Goal: Communication & Community: Participate in discussion

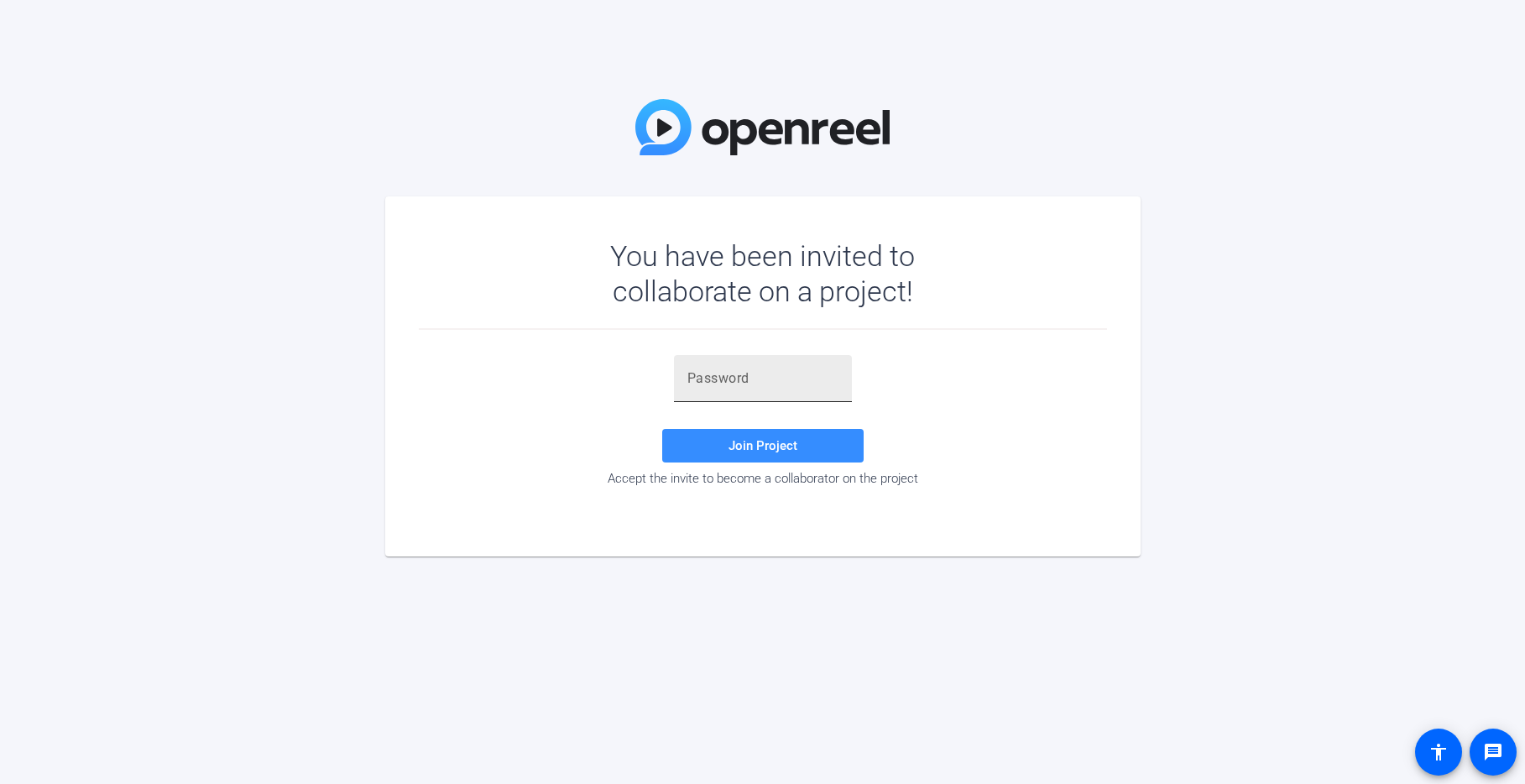
click at [713, 379] on input "text" at bounding box center [762, 378] width 151 height 20
paste input "uZ2U[2"
type input "uZ2U[2"
drag, startPoint x: 763, startPoint y: 450, endPoint x: 762, endPoint y: 428, distance: 22.0
click at [763, 450] on span "Join Project" at bounding box center [762, 445] width 68 height 15
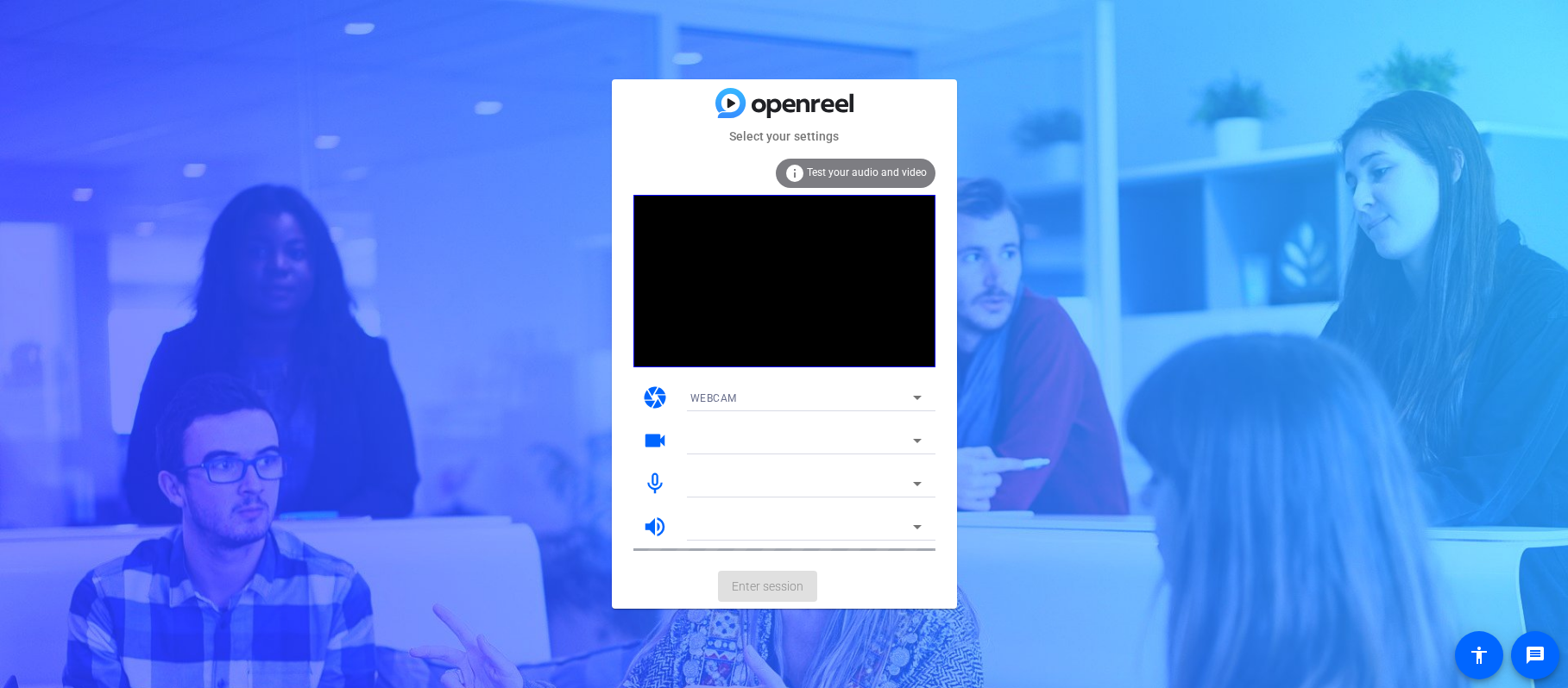
click at [751, 586] on mat-card-actions "Enter session" at bounding box center [785, 587] width 346 height 45
click at [714, 431] on div at bounding box center [802, 440] width 223 height 20
click at [909, 436] on icon at bounding box center [917, 440] width 21 height 20
click at [912, 441] on icon at bounding box center [917, 440] width 21 height 20
click at [784, 233] on video at bounding box center [784, 281] width 302 height 173
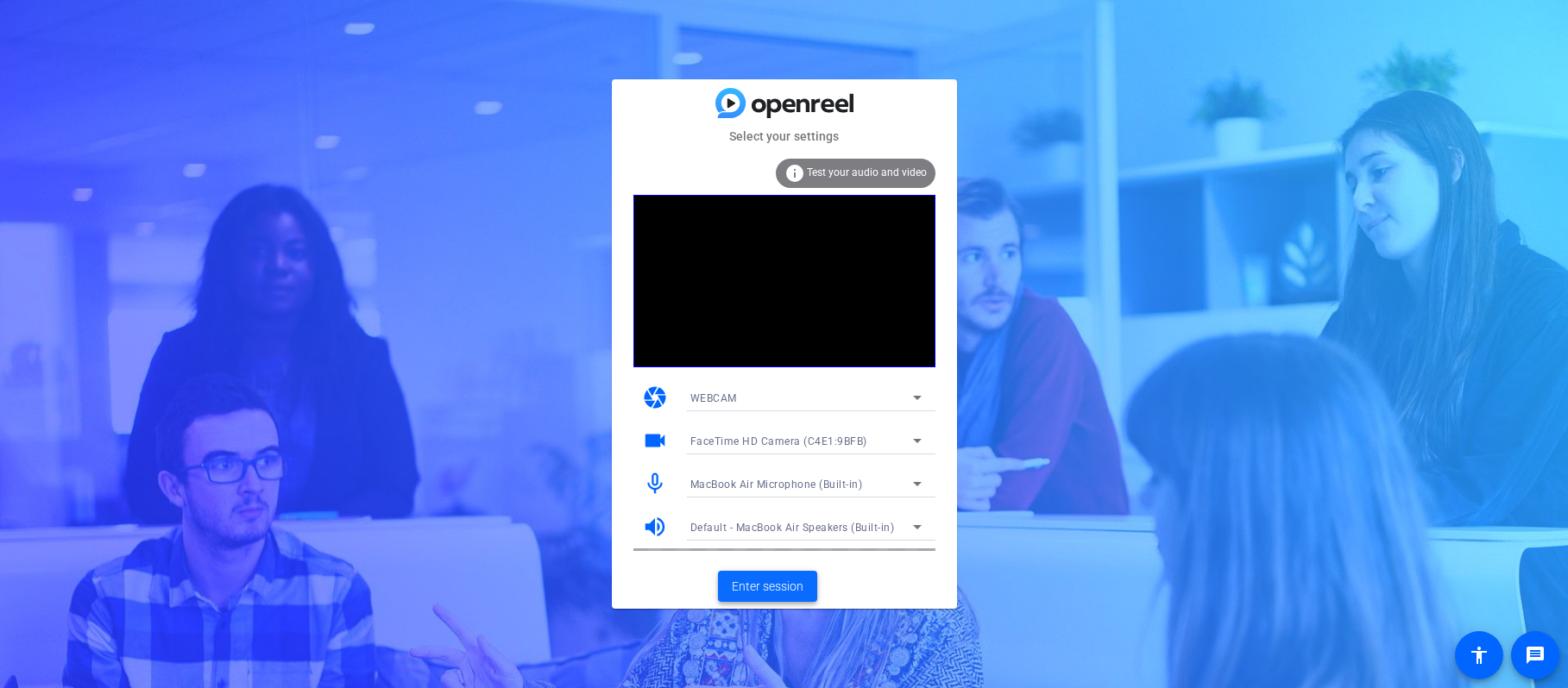
click at [763, 587] on span "Enter session" at bounding box center [767, 587] width 71 height 19
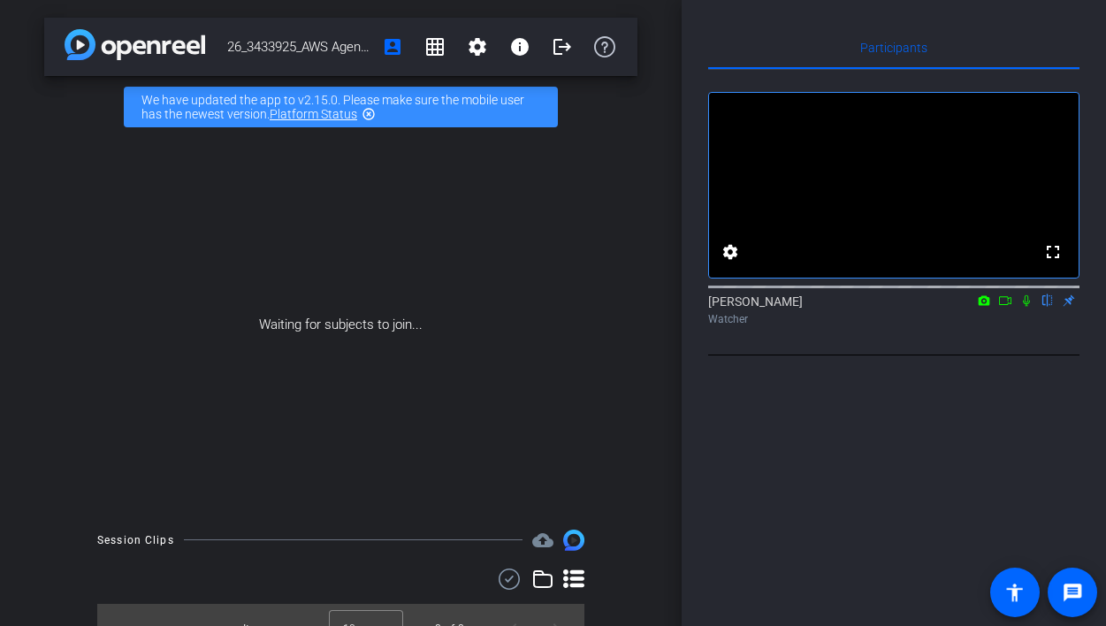
click at [1024, 307] on icon at bounding box center [1026, 300] width 14 height 12
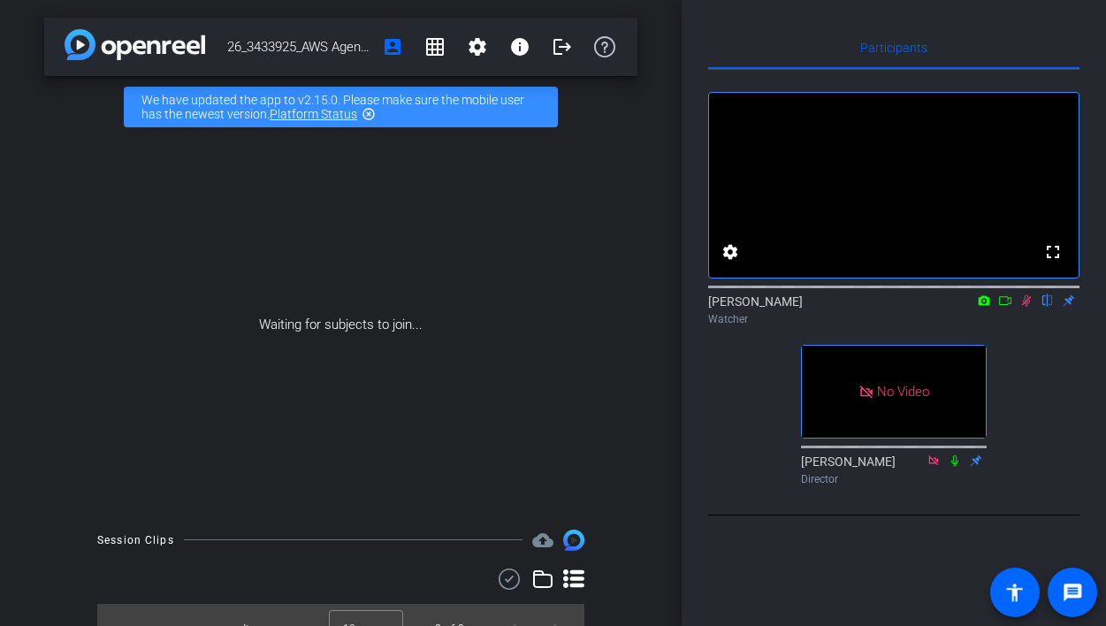
click at [1026, 307] on icon at bounding box center [1026, 300] width 14 height 12
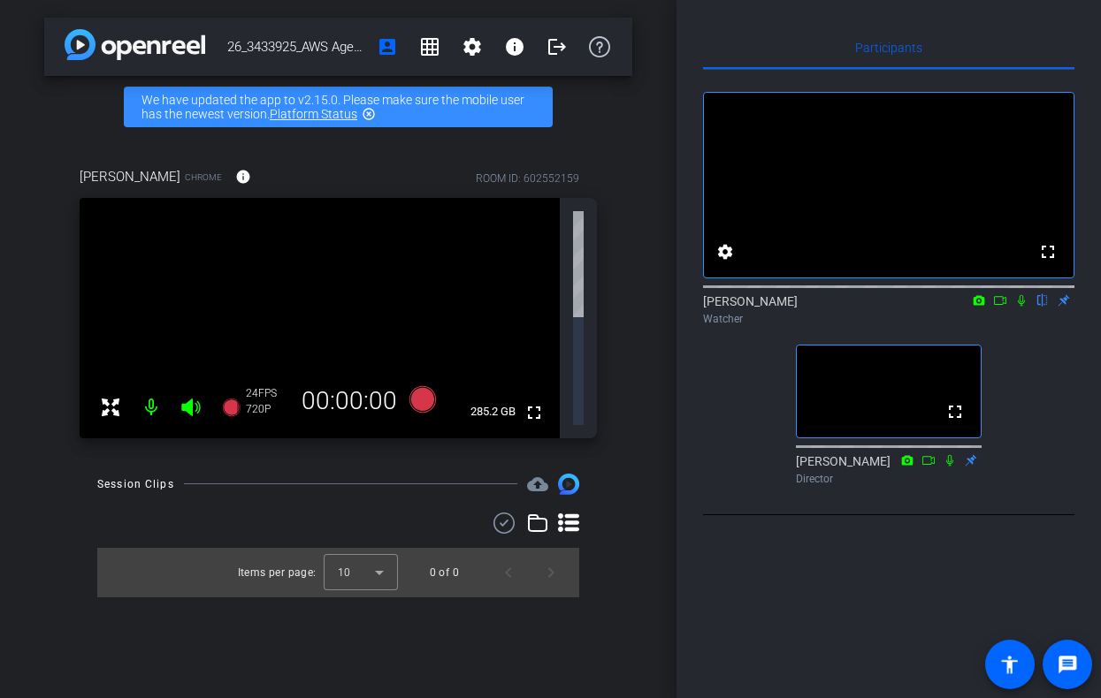
click at [1021, 307] on icon at bounding box center [1021, 300] width 14 height 12
click at [1021, 307] on icon at bounding box center [1022, 300] width 10 height 11
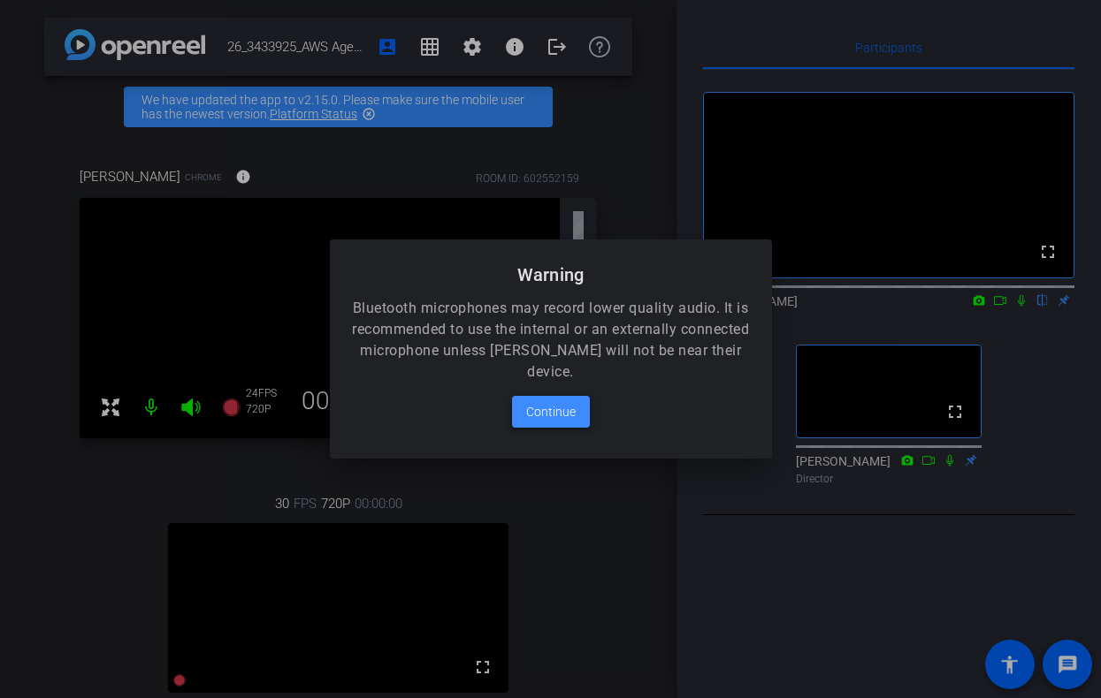
click at [554, 411] on span "Continue" at bounding box center [551, 411] width 50 height 21
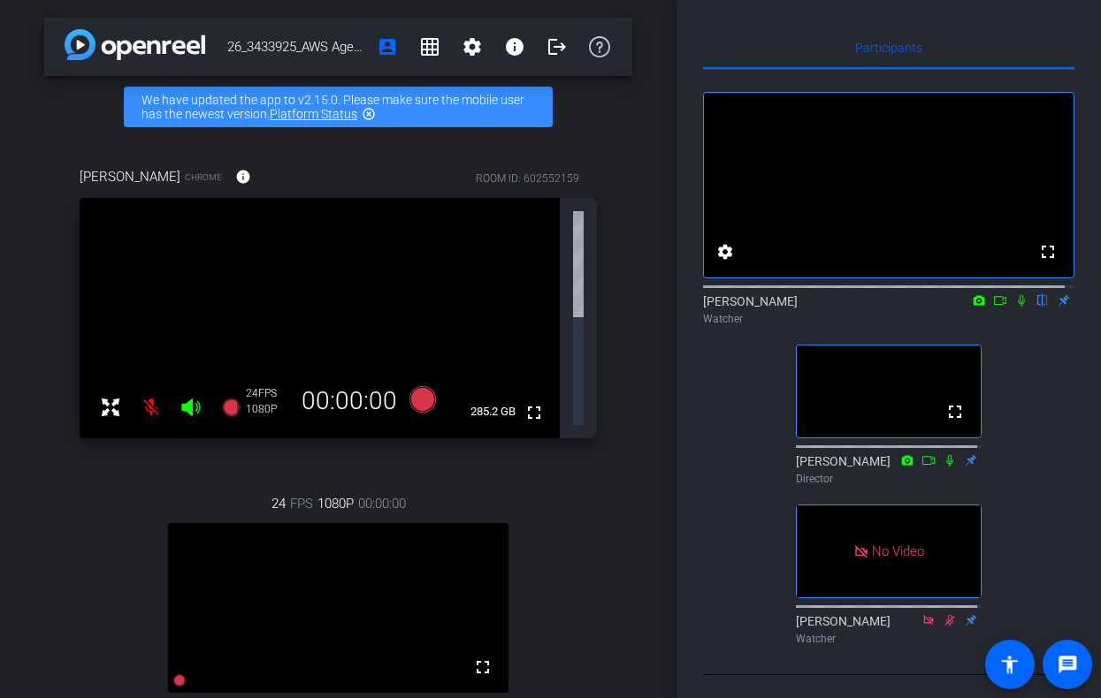
click at [1014, 307] on icon at bounding box center [1021, 300] width 14 height 12
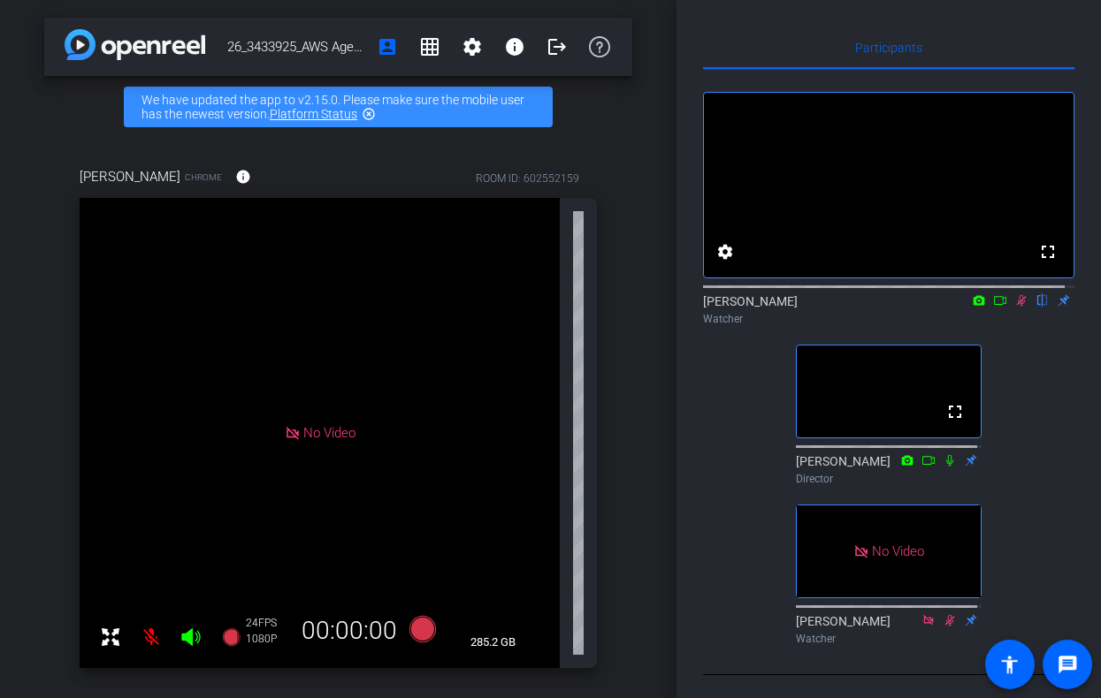
click at [1014, 307] on icon at bounding box center [1021, 300] width 14 height 12
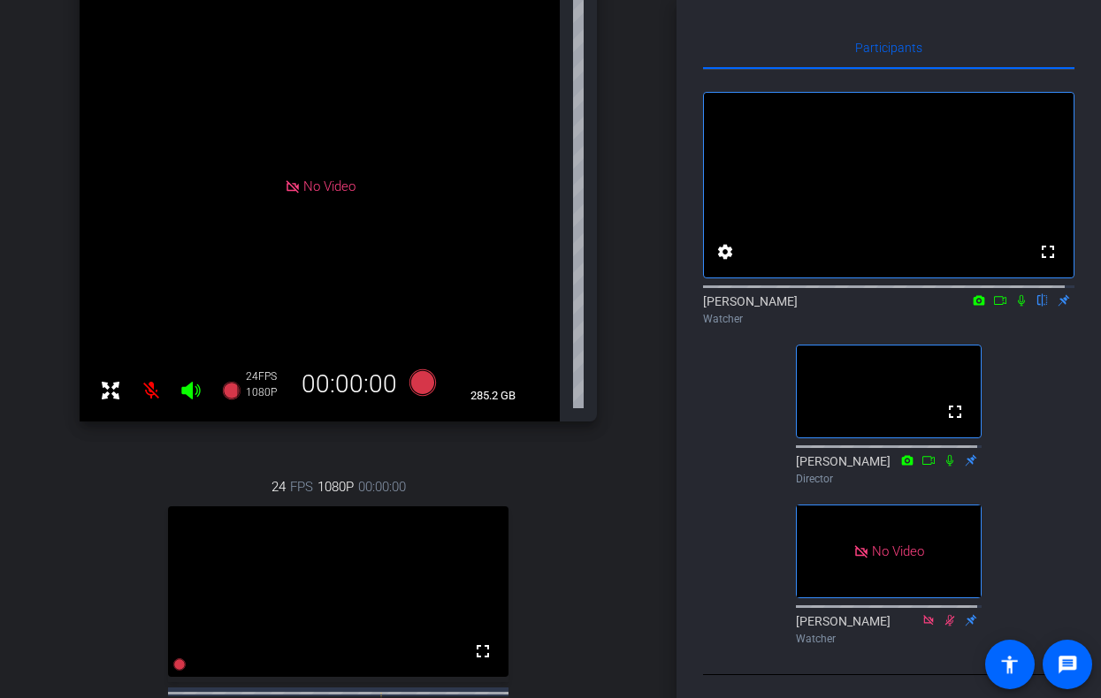
scroll to position [530, 0]
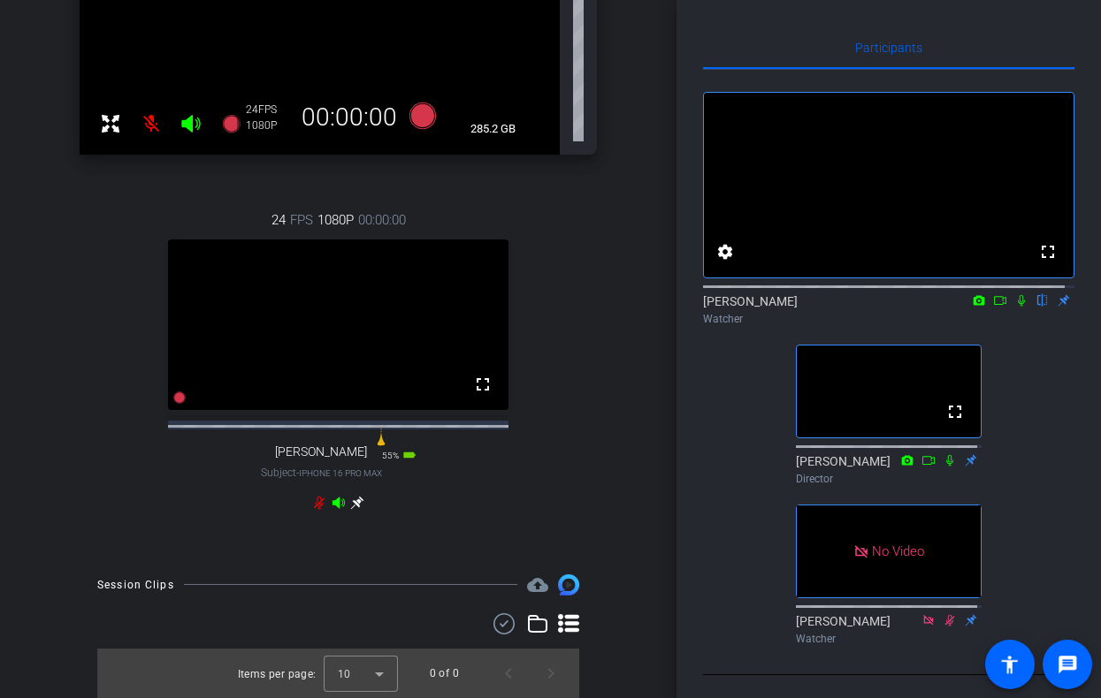
click at [1014, 307] on icon at bounding box center [1021, 300] width 14 height 12
click at [1017, 307] on icon at bounding box center [1020, 300] width 7 height 11
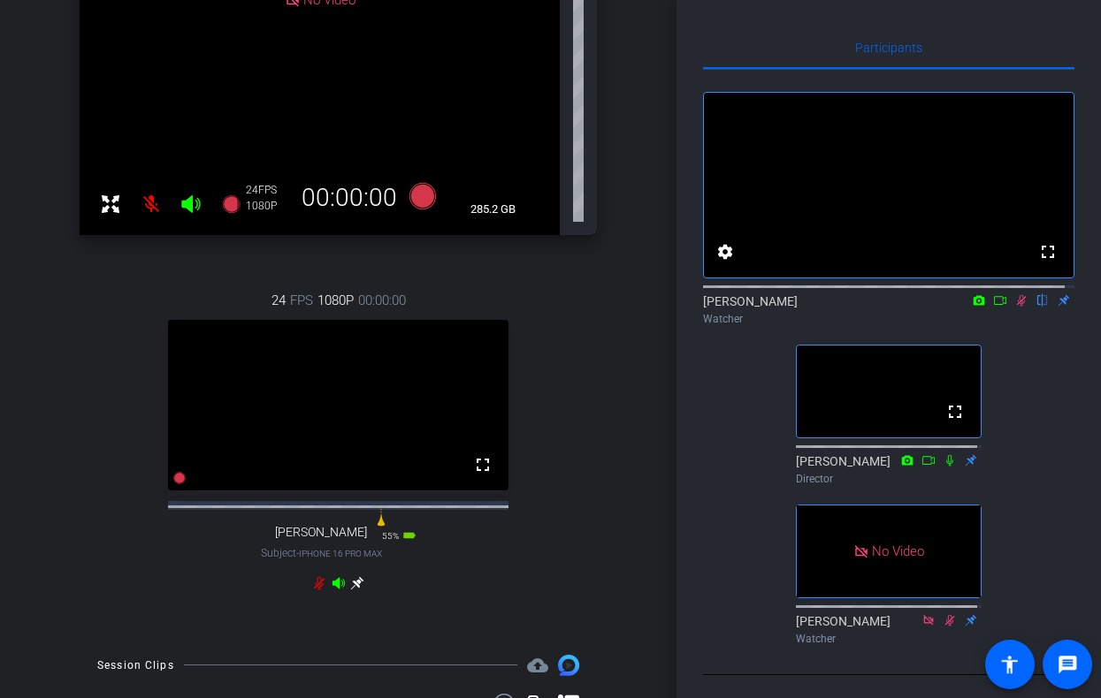
scroll to position [435, 0]
click at [1014, 307] on icon at bounding box center [1021, 300] width 14 height 12
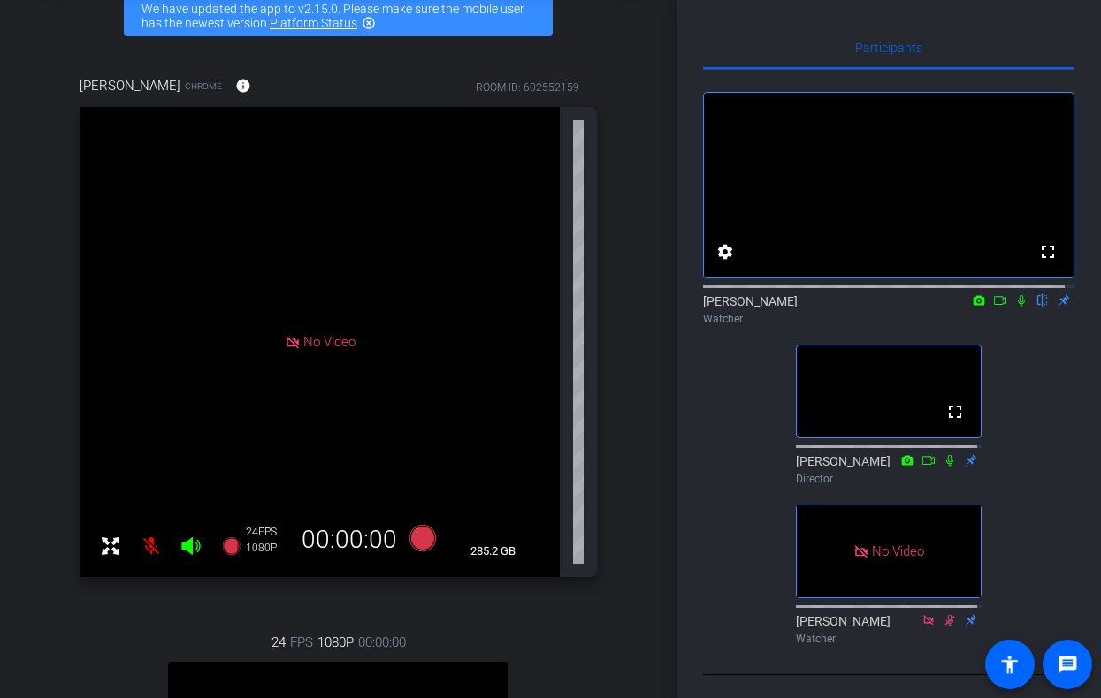
scroll to position [91, 0]
click at [1016, 307] on icon at bounding box center [1021, 300] width 14 height 12
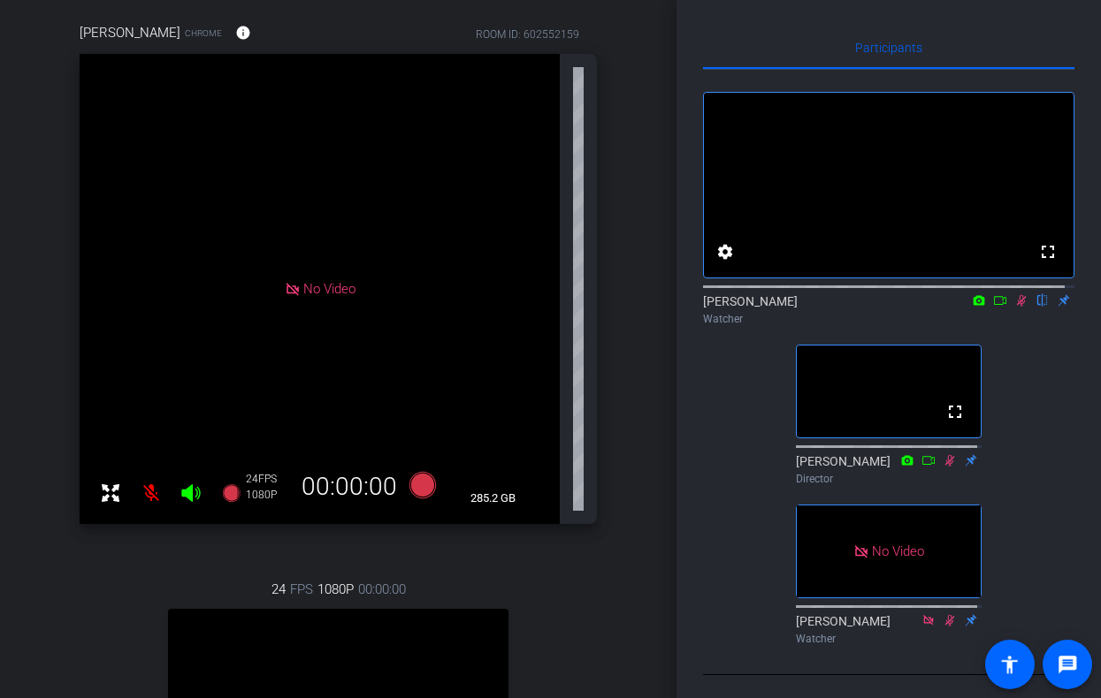
scroll to position [0, 0]
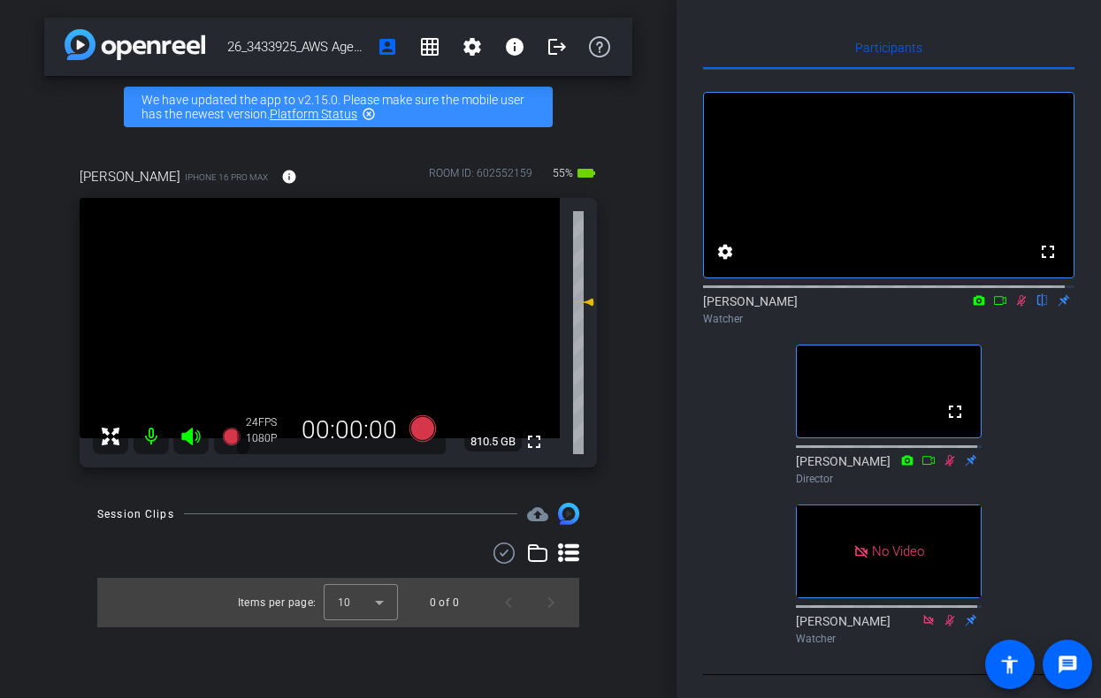
click at [1017, 307] on icon at bounding box center [1021, 300] width 14 height 12
click at [1014, 307] on icon at bounding box center [1021, 300] width 14 height 12
click at [1017, 307] on icon at bounding box center [1022, 300] width 10 height 11
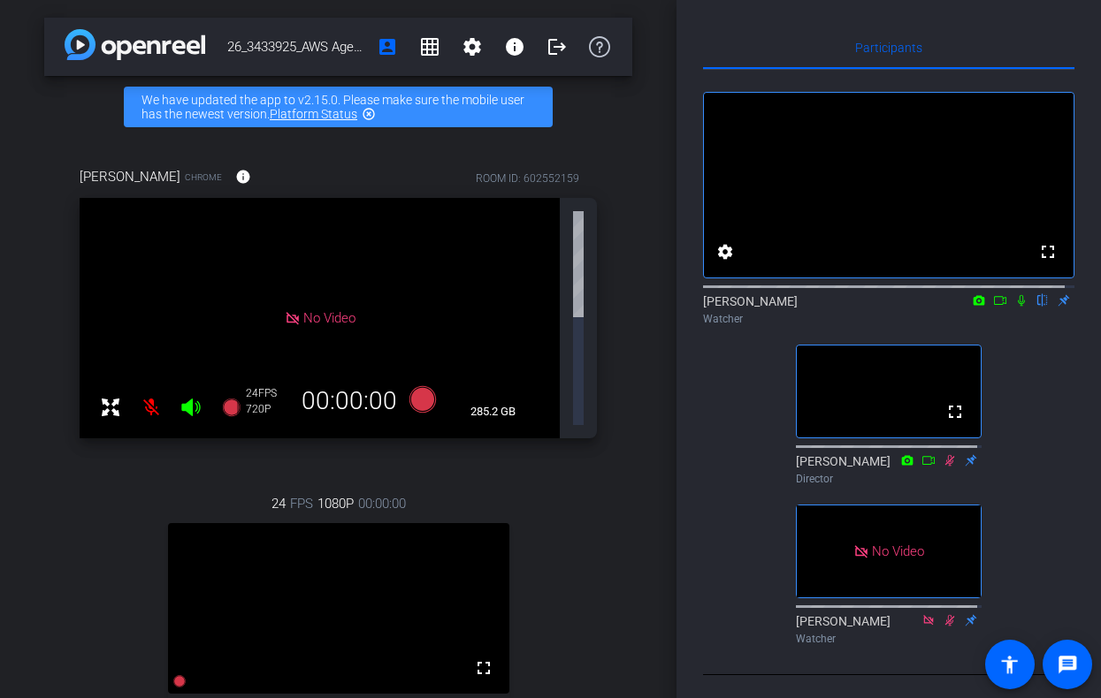
click at [1014, 307] on icon at bounding box center [1021, 300] width 14 height 12
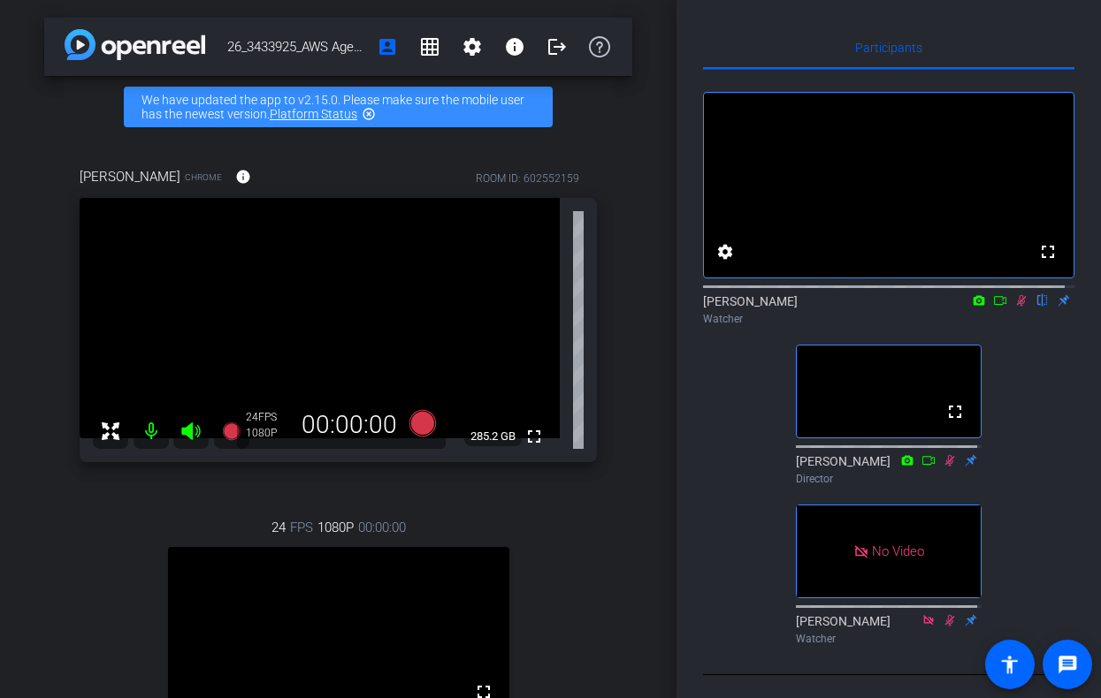
click at [1014, 307] on icon at bounding box center [1021, 300] width 14 height 12
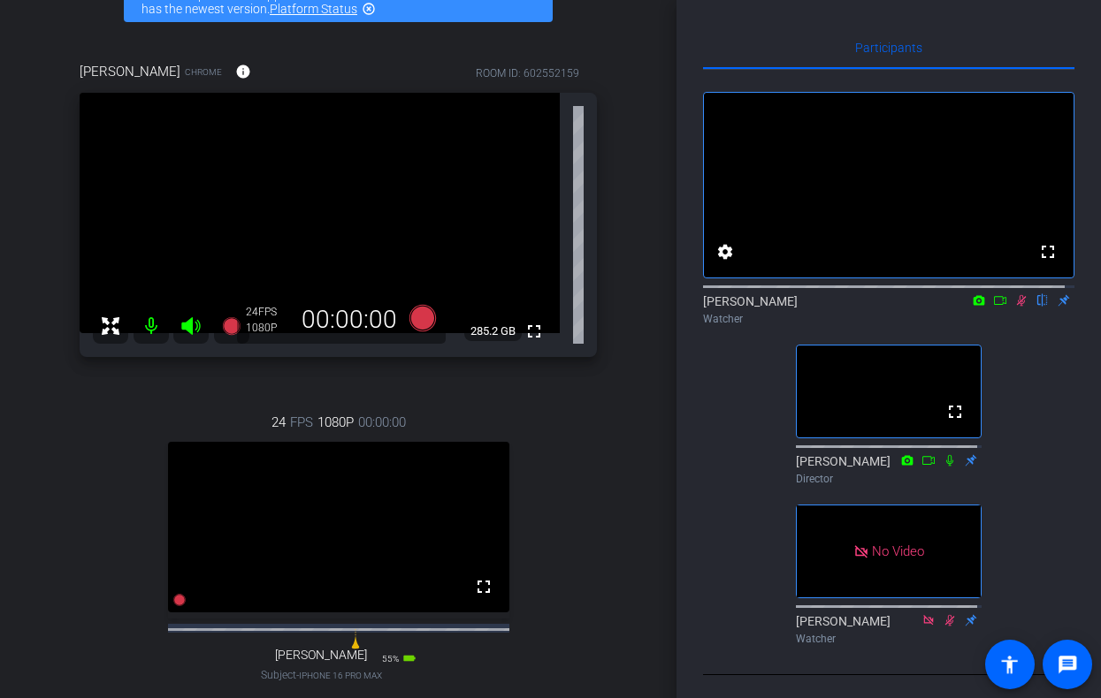
scroll to position [105, 0]
click at [1014, 307] on icon at bounding box center [1021, 300] width 14 height 12
click at [1017, 307] on icon at bounding box center [1022, 300] width 10 height 11
click at [1014, 307] on icon at bounding box center [1021, 300] width 14 height 12
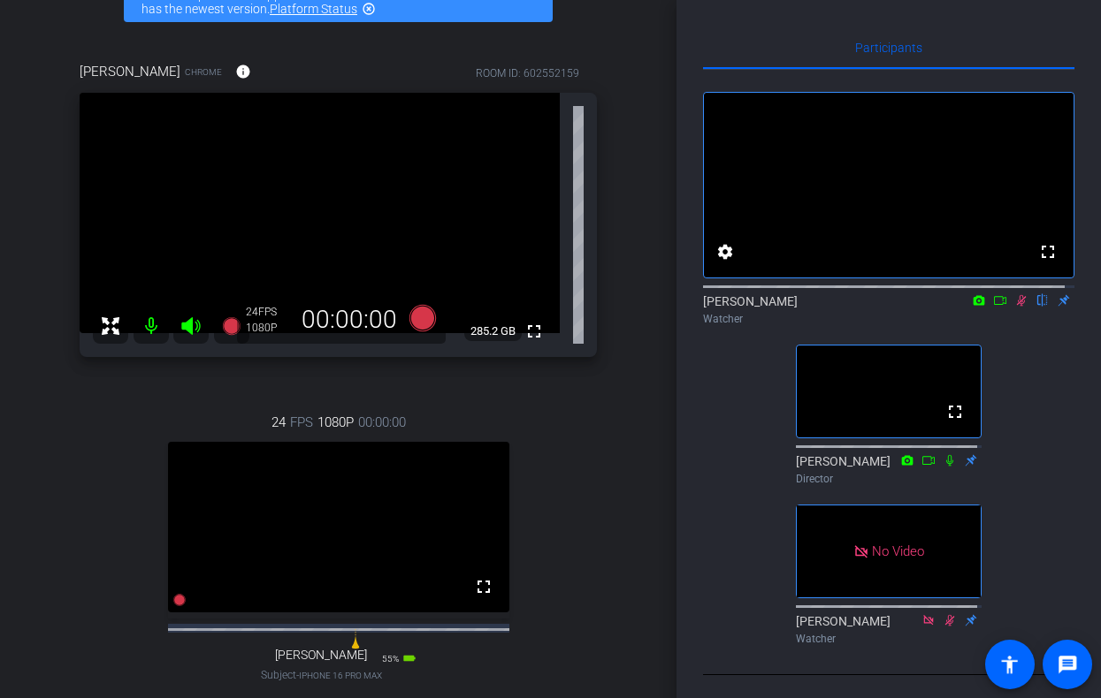
click at [994, 305] on icon at bounding box center [1000, 300] width 12 height 9
click at [1035, 307] on icon at bounding box center [1042, 300] width 14 height 12
click at [1016, 305] on icon at bounding box center [1021, 300] width 10 height 10
